Goal: Register for event/course

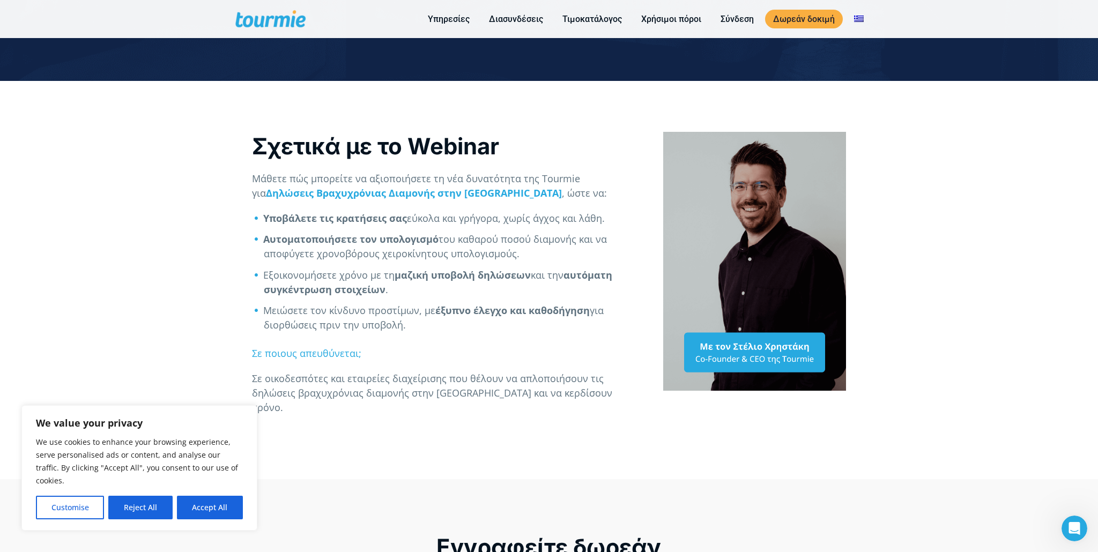
scroll to position [375, 0]
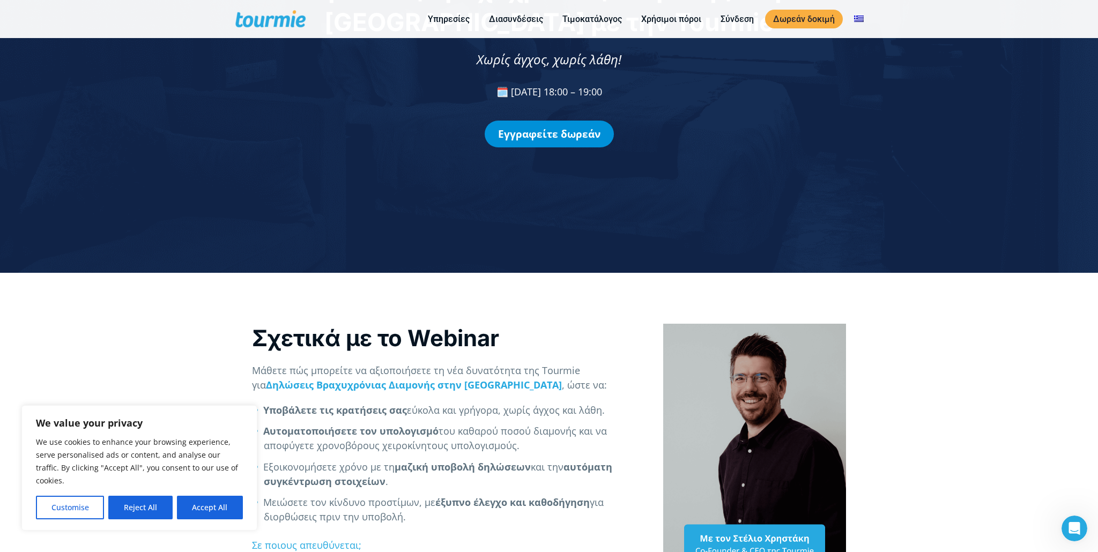
click at [571, 142] on link "Εγγραφείτε δωρεάν" at bounding box center [549, 134] width 129 height 27
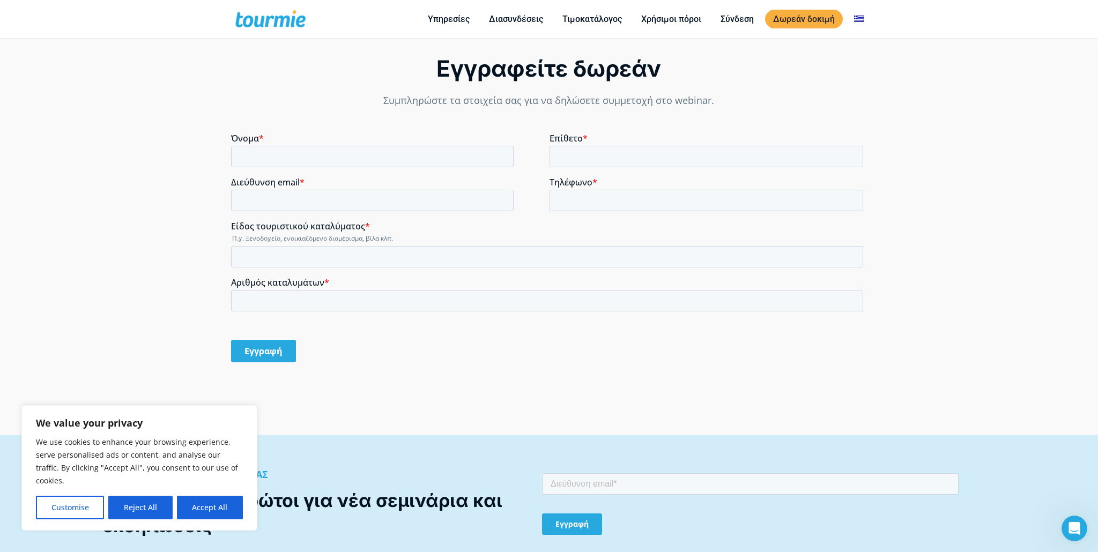
scroll to position [848, 0]
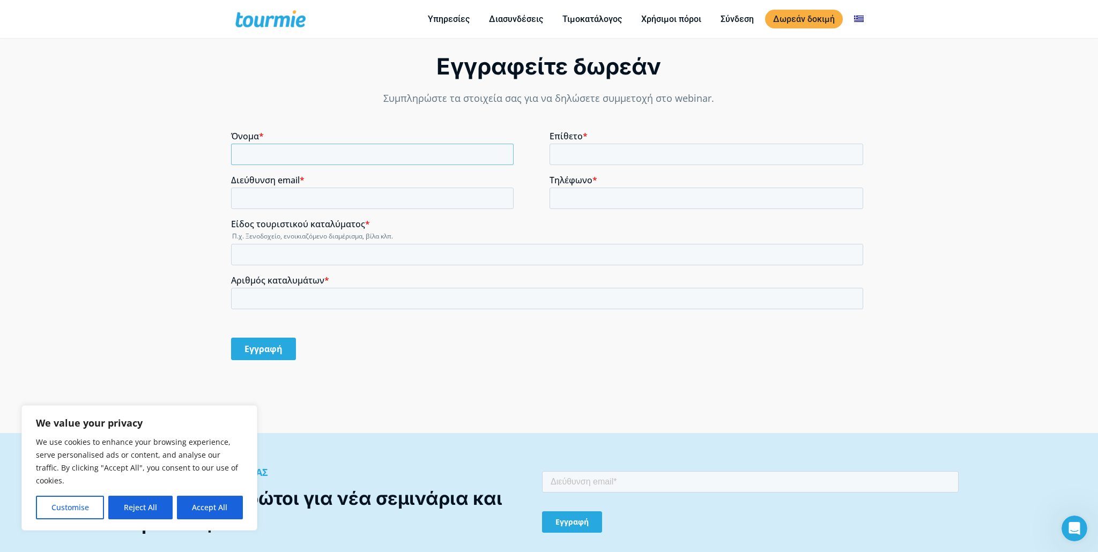
click at [486, 157] on input "Όνομα *" at bounding box center [372, 154] width 283 height 21
click at [371, 159] on input "Όνομα *" at bounding box center [372, 154] width 283 height 21
type input "Vassilis"
click at [581, 156] on input "Επίθετο *" at bounding box center [706, 154] width 314 height 21
type input "[PERSON_NAME]"
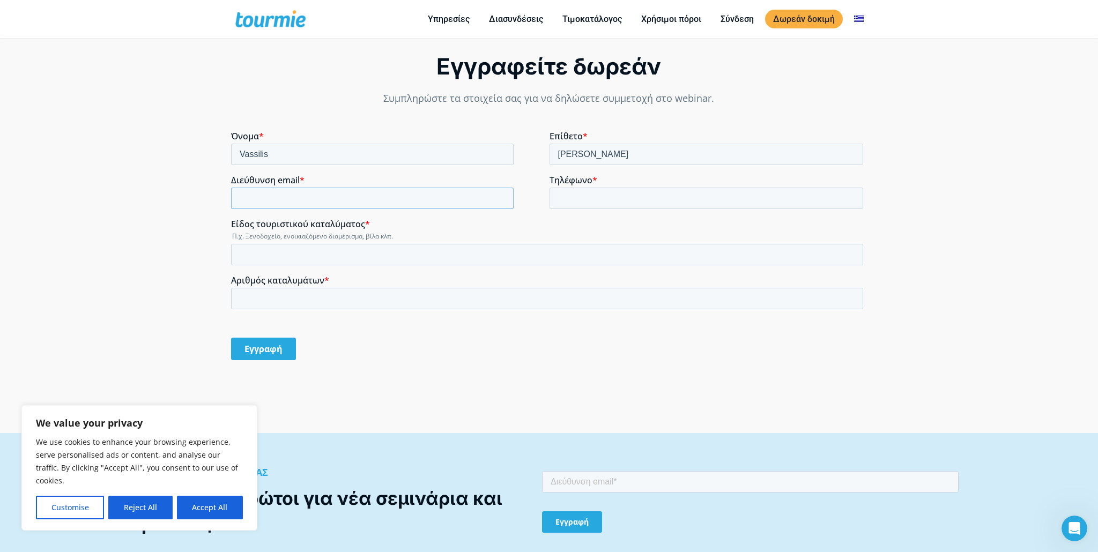
click at [452, 196] on input "Διεύθυνση email *" at bounding box center [372, 198] width 283 height 21
type input "[EMAIL_ADDRESS][DOMAIN_NAME]"
click at [602, 196] on input "Τηλέφωνο *" at bounding box center [706, 198] width 314 height 21
type input "[PHONE_NUMBER]"
click at [332, 249] on input "Είδος τουριστικού καταλύματος *" at bounding box center [547, 254] width 632 height 21
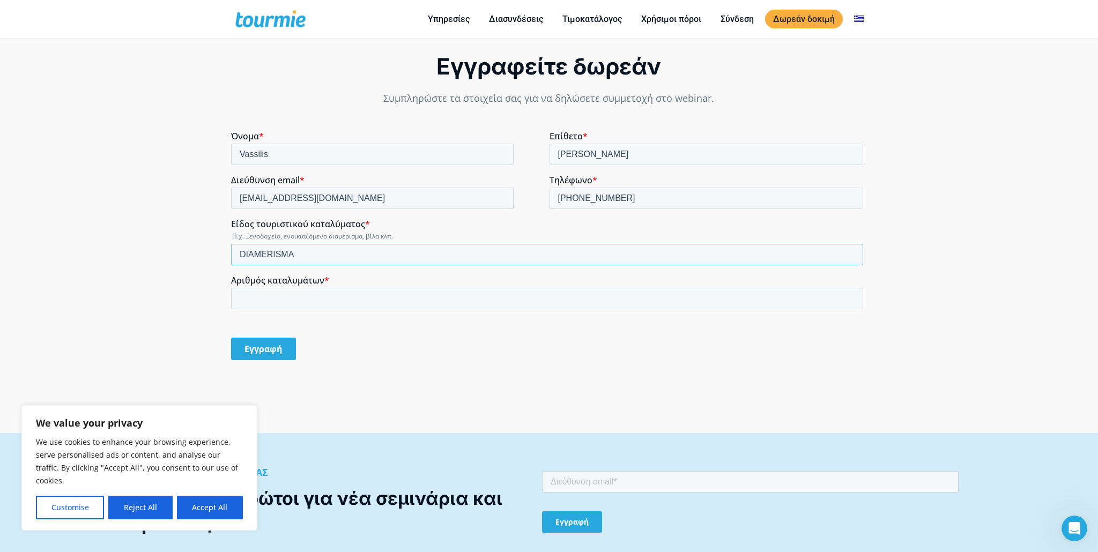
drag, startPoint x: 339, startPoint y: 252, endPoint x: 205, endPoint y: 229, distance: 135.9
click at [231, 229] on html "Όνομα * [PERSON_NAME] * [PERSON_NAME] Διεύθυνση email * [EMAIL_ADDRESS][DOMAIN_…" at bounding box center [549, 255] width 637 height 248
type input "Διαμερισμα"
click at [306, 300] on input "Αριθμός καταλυμάτων *" at bounding box center [547, 298] width 632 height 21
type input "88"
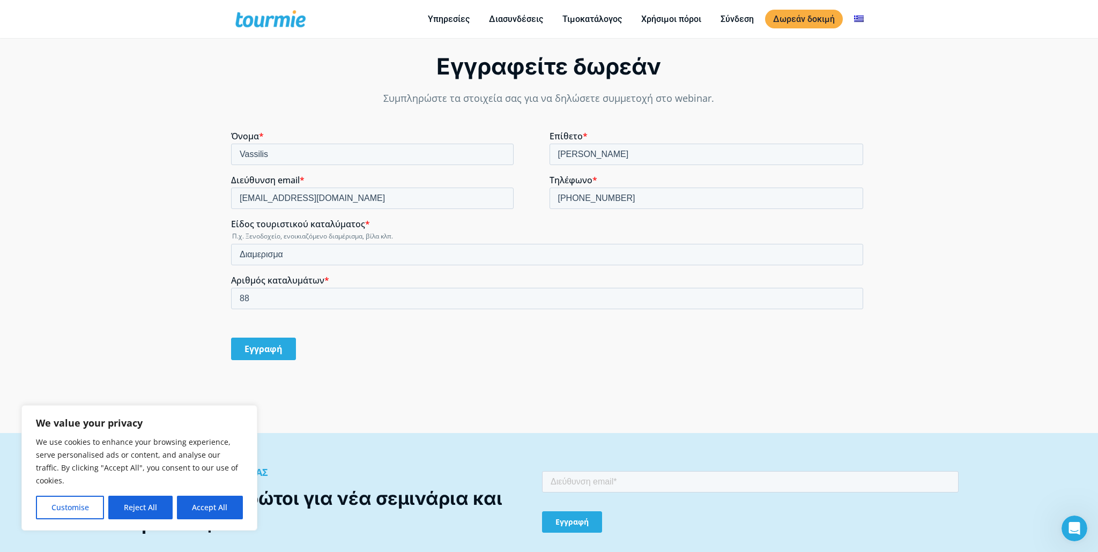
click at [275, 351] on input "Εγγραφή" at bounding box center [263, 349] width 65 height 23
